Goal: Find specific page/section: Find specific page/section

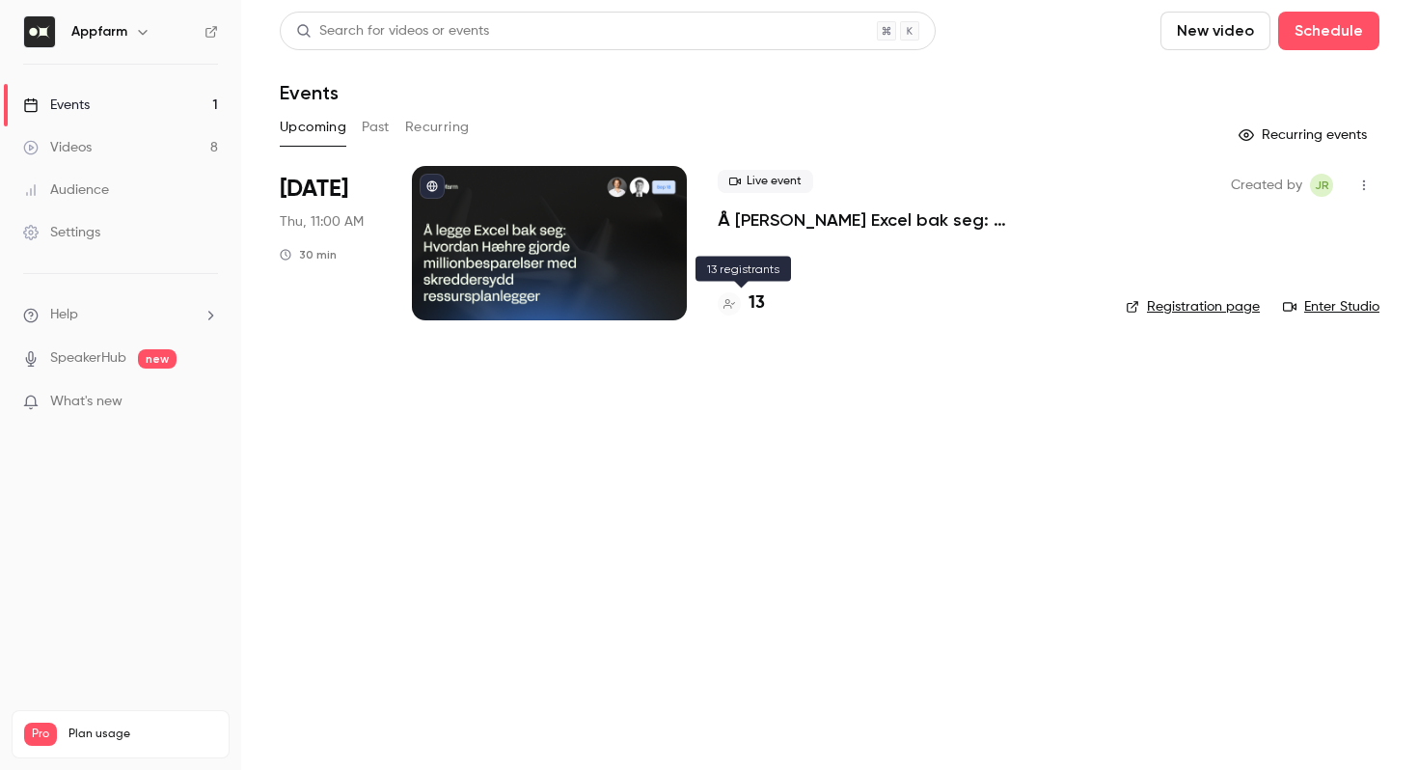
click at [751, 310] on h4 "13" at bounding box center [757, 303] width 16 height 26
click at [758, 310] on h4 "14" at bounding box center [757, 303] width 16 height 26
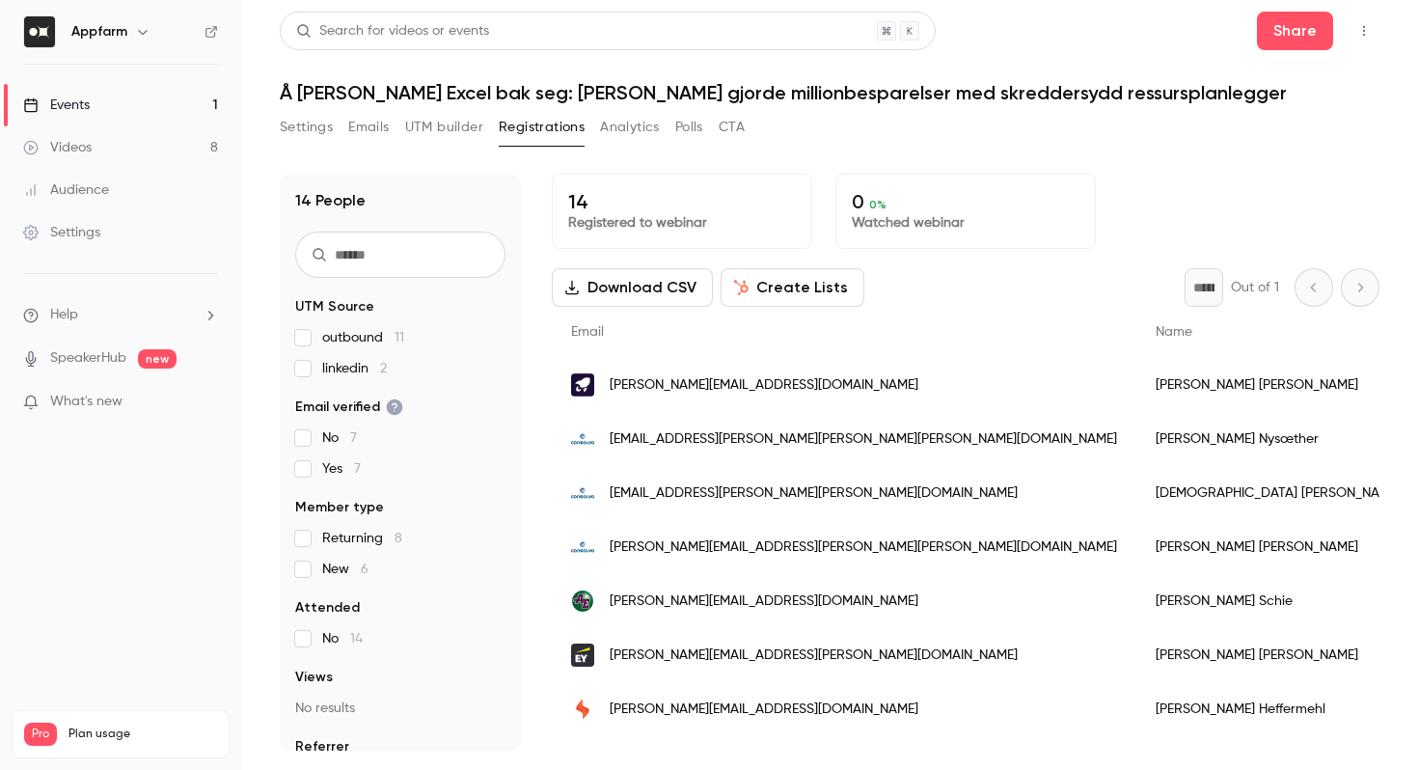
click at [334, 543] on span "Returning 8" at bounding box center [362, 538] width 80 height 19
